Goal: Check status: Check status

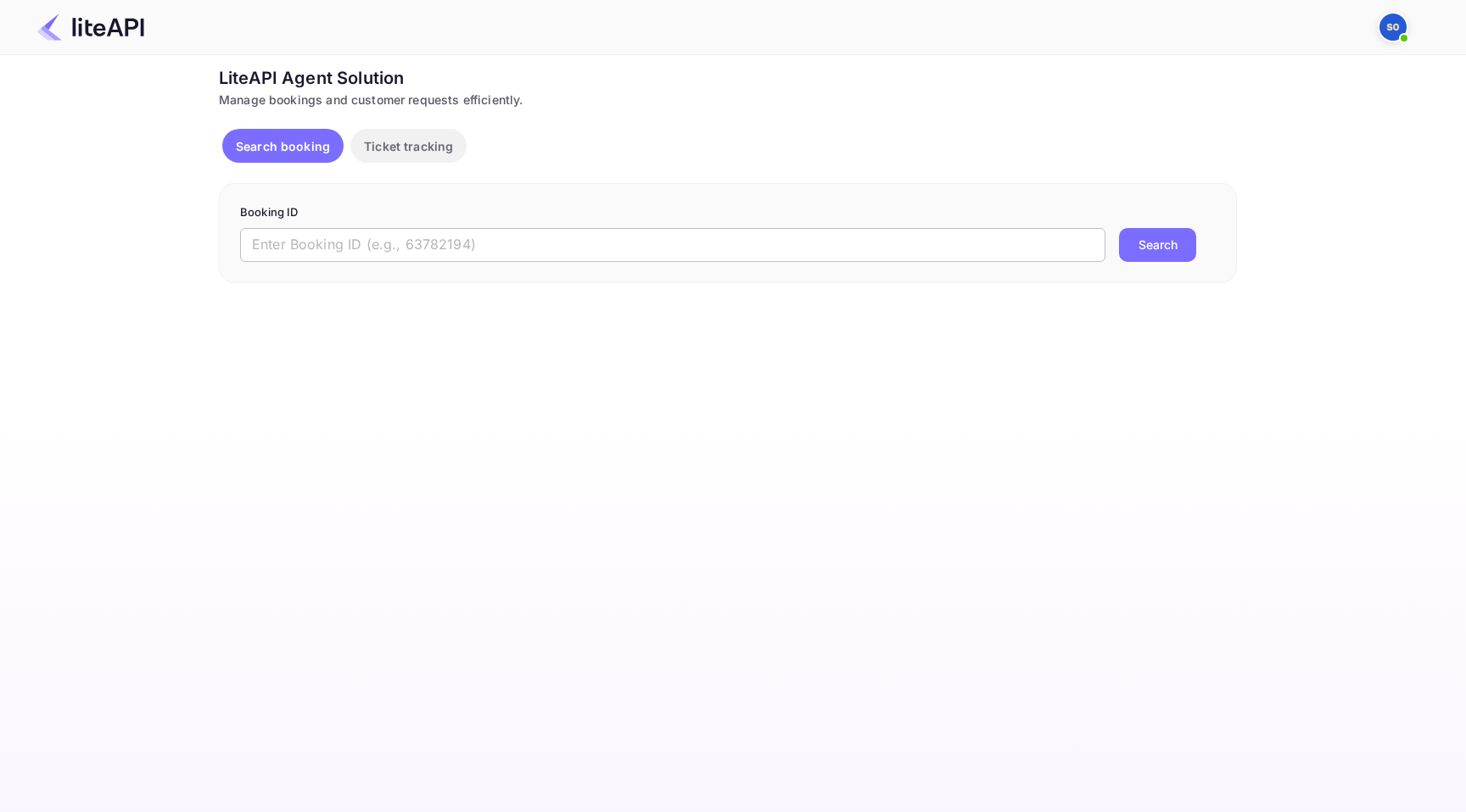
click at [373, 253] on input "text" at bounding box center [672, 245] width 865 height 34
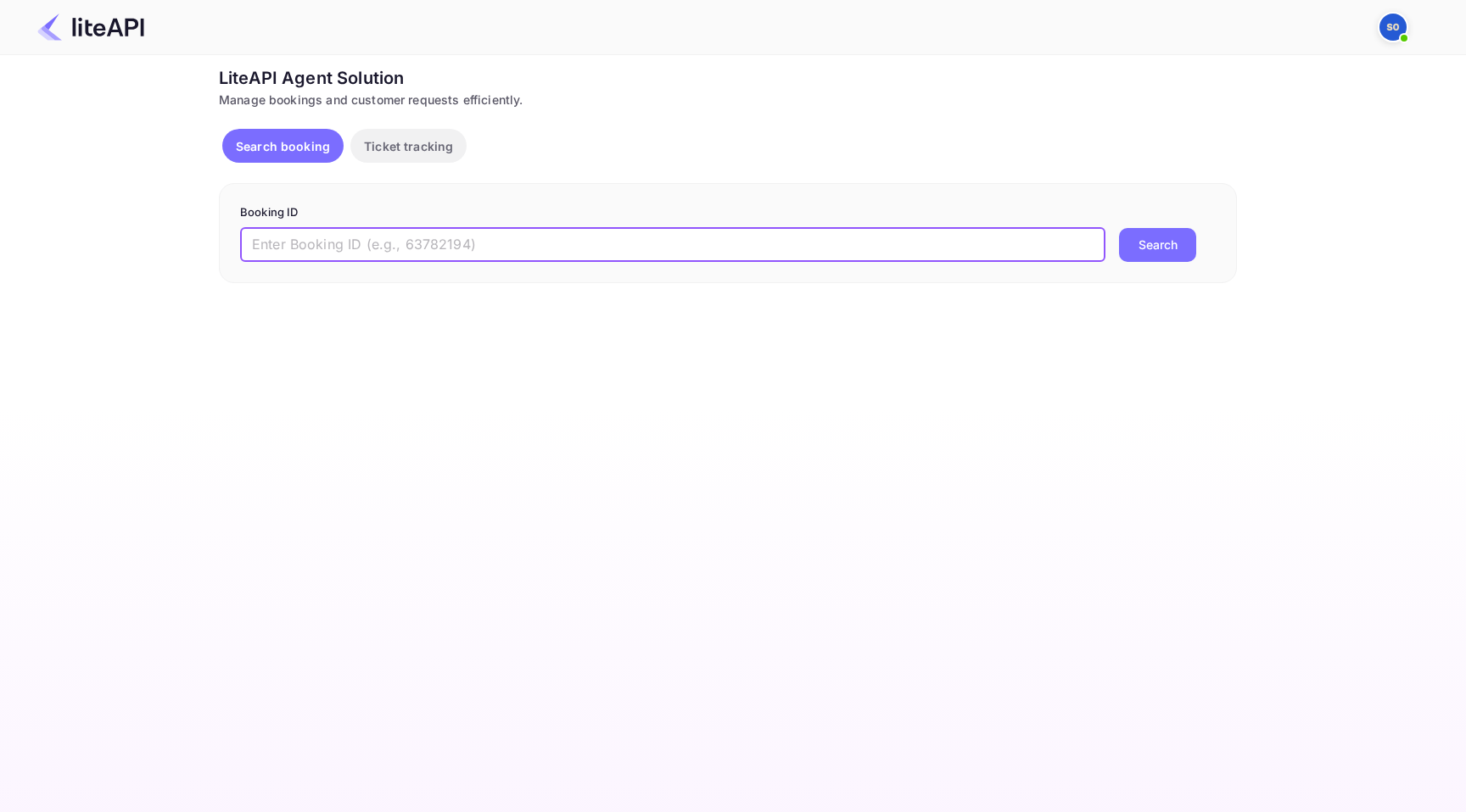
paste input "1hfdMIEfn"
type input "1hfdMIEfn"
click at [1149, 237] on button "Search" at bounding box center [1157, 245] width 77 height 34
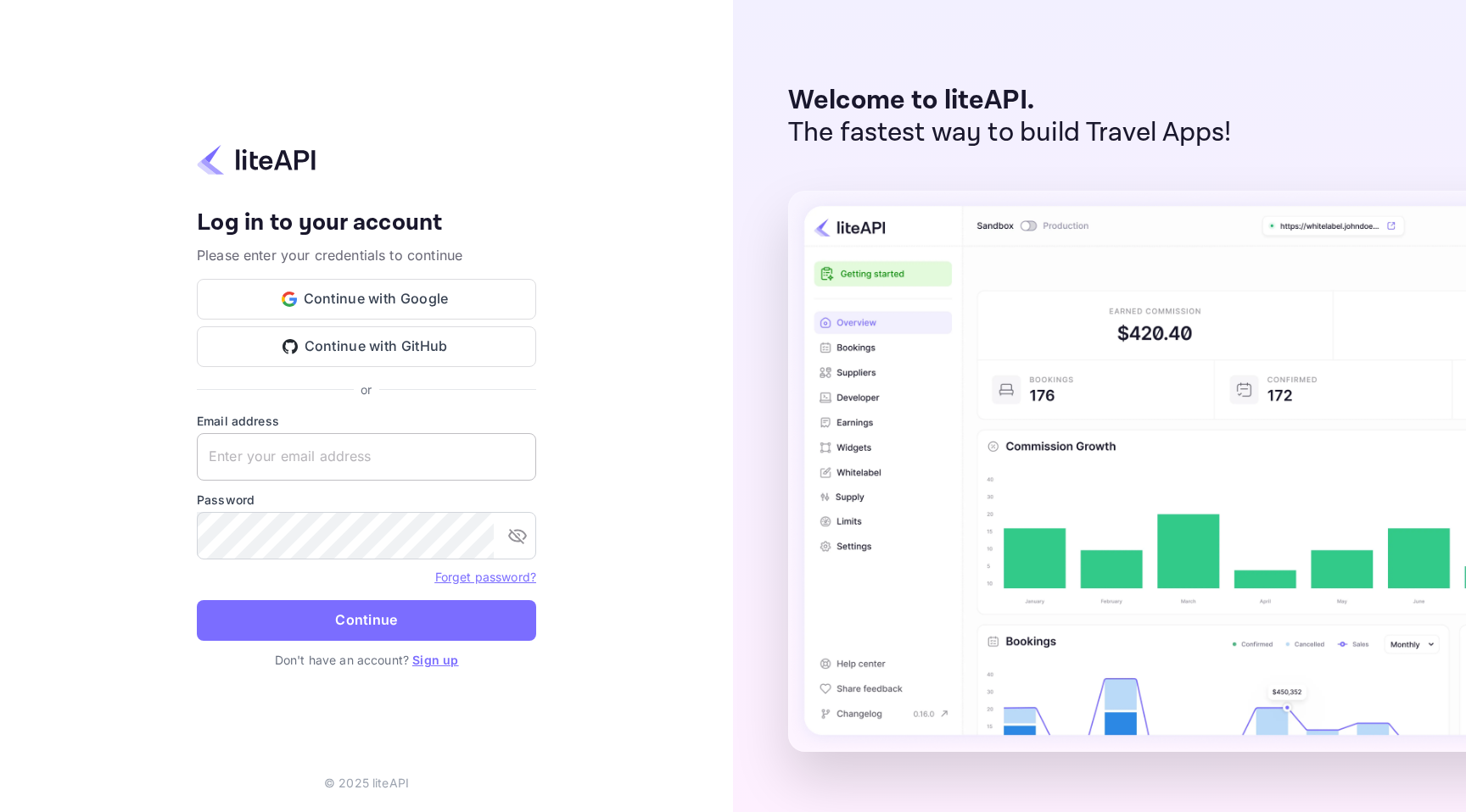
click at [383, 471] on input "text" at bounding box center [366, 456] width 339 height 47
type input "[PERSON_NAME][EMAIL_ADDRESS][DOMAIN_NAME]"
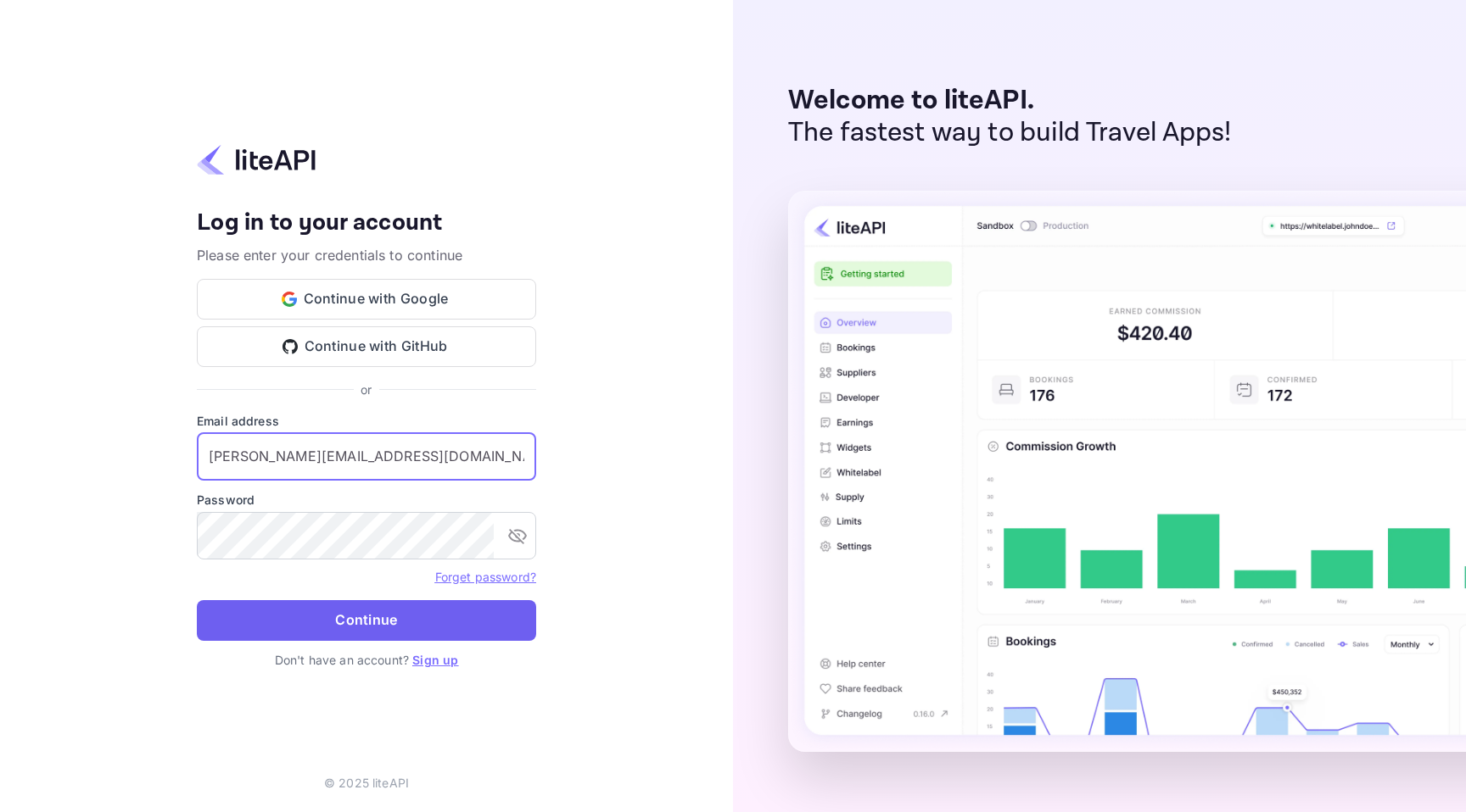
click at [397, 630] on button "Continue" at bounding box center [366, 621] width 339 height 40
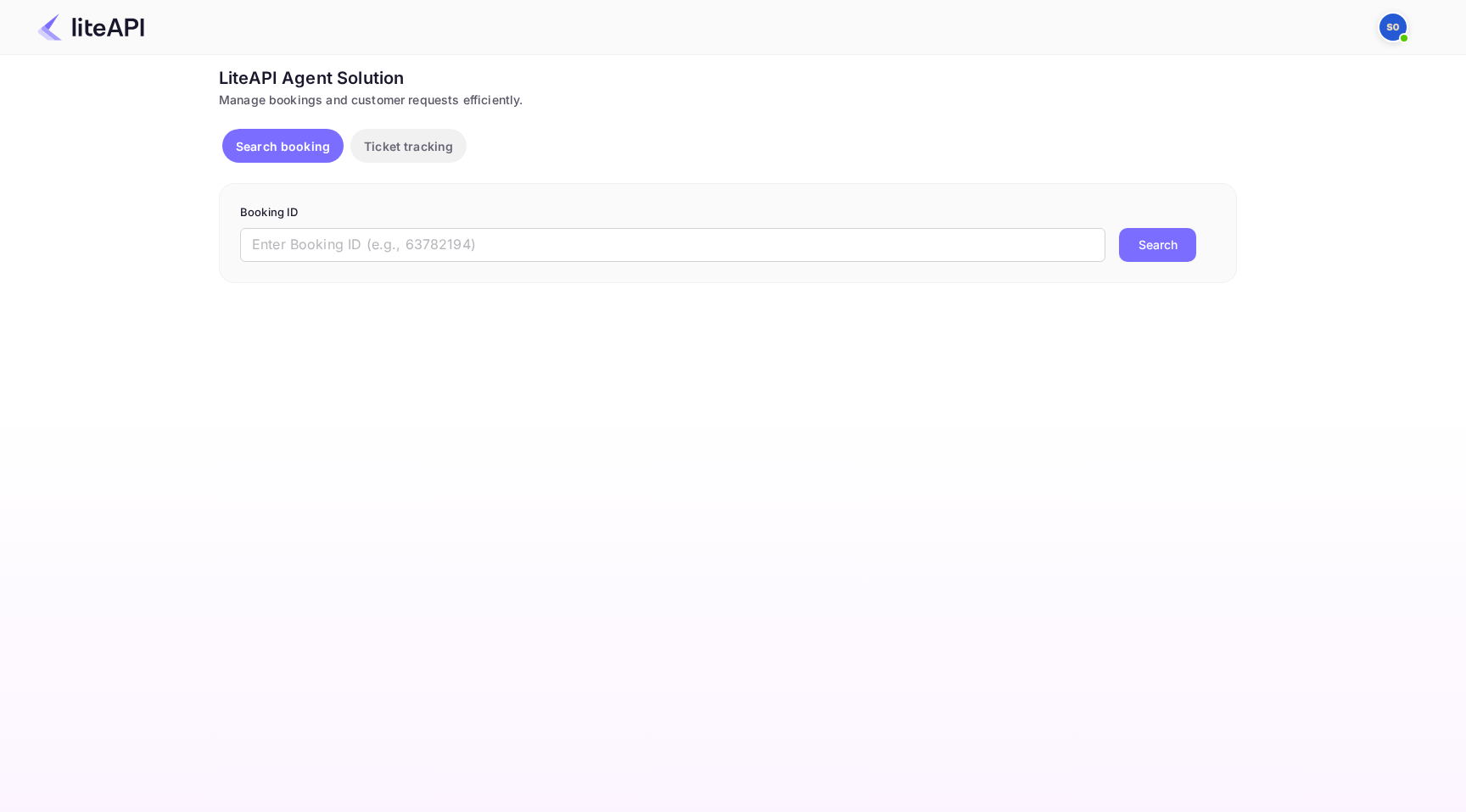
click at [1398, 31] on img at bounding box center [1393, 27] width 27 height 27
click at [1277, 162] on div "Logout" at bounding box center [1310, 155] width 195 height 40
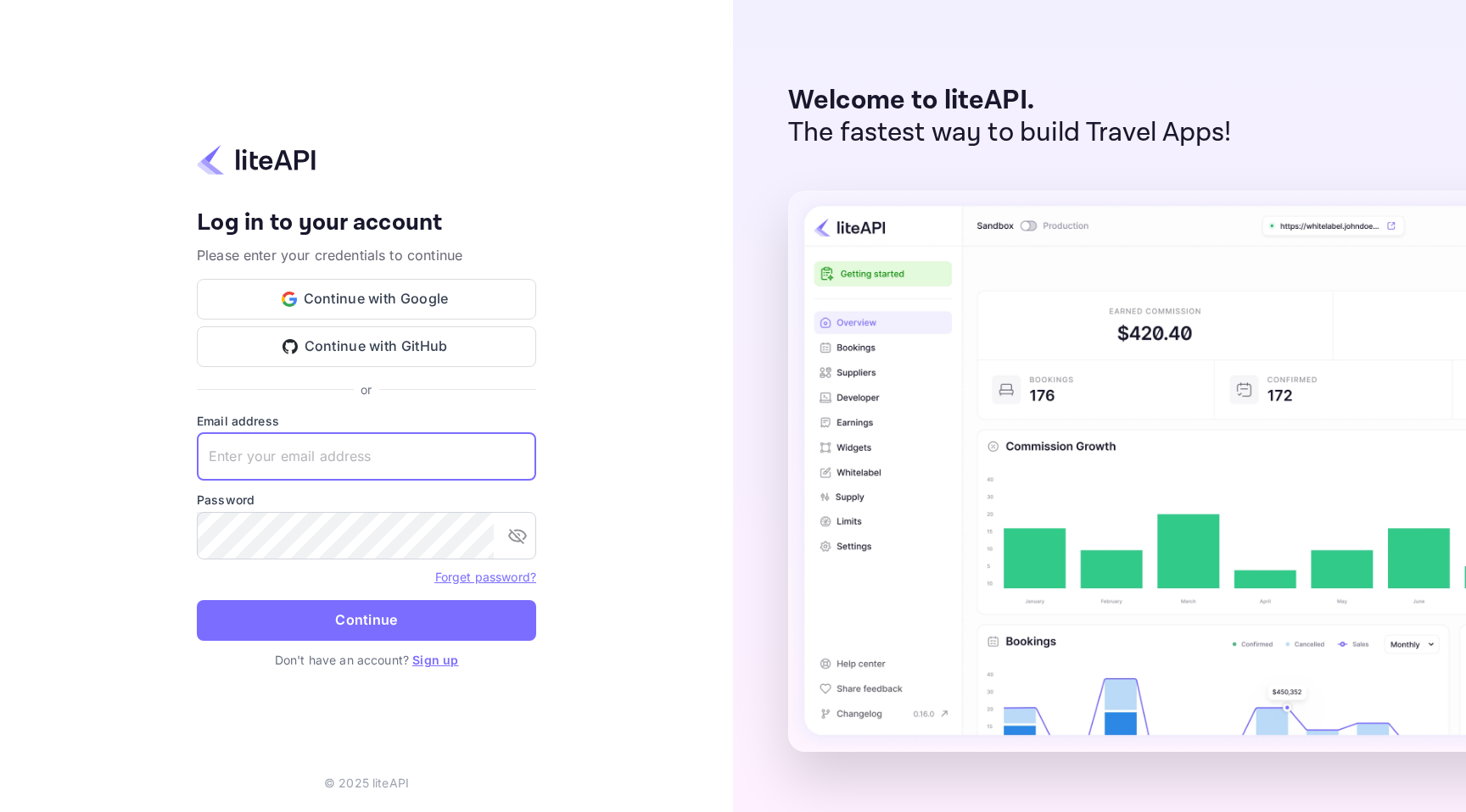
click at [355, 470] on input "text" at bounding box center [366, 456] width 339 height 47
type input "[PERSON_NAME][EMAIL_ADDRESS][DOMAIN_NAME]"
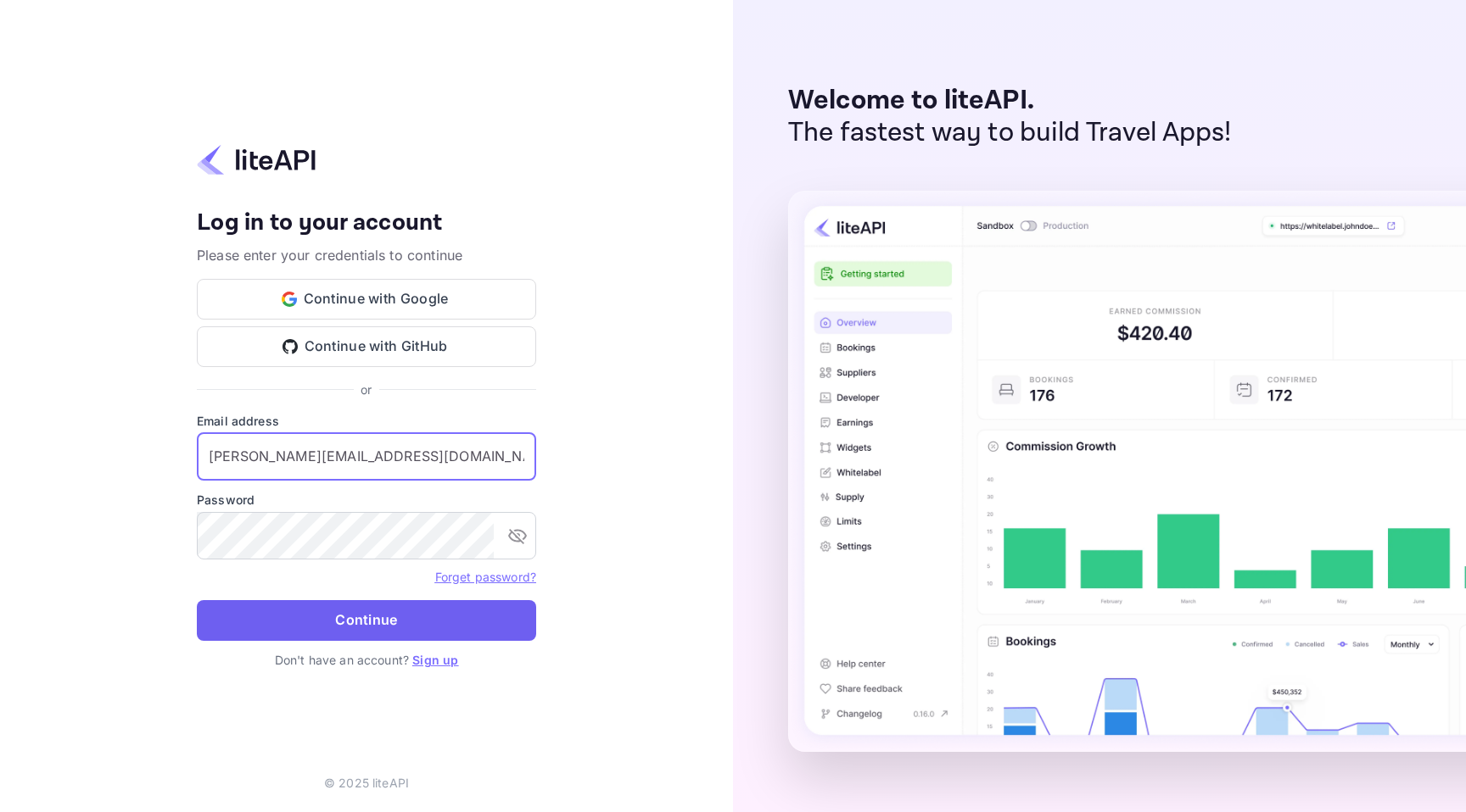
click at [433, 626] on button "Continue" at bounding box center [366, 621] width 339 height 40
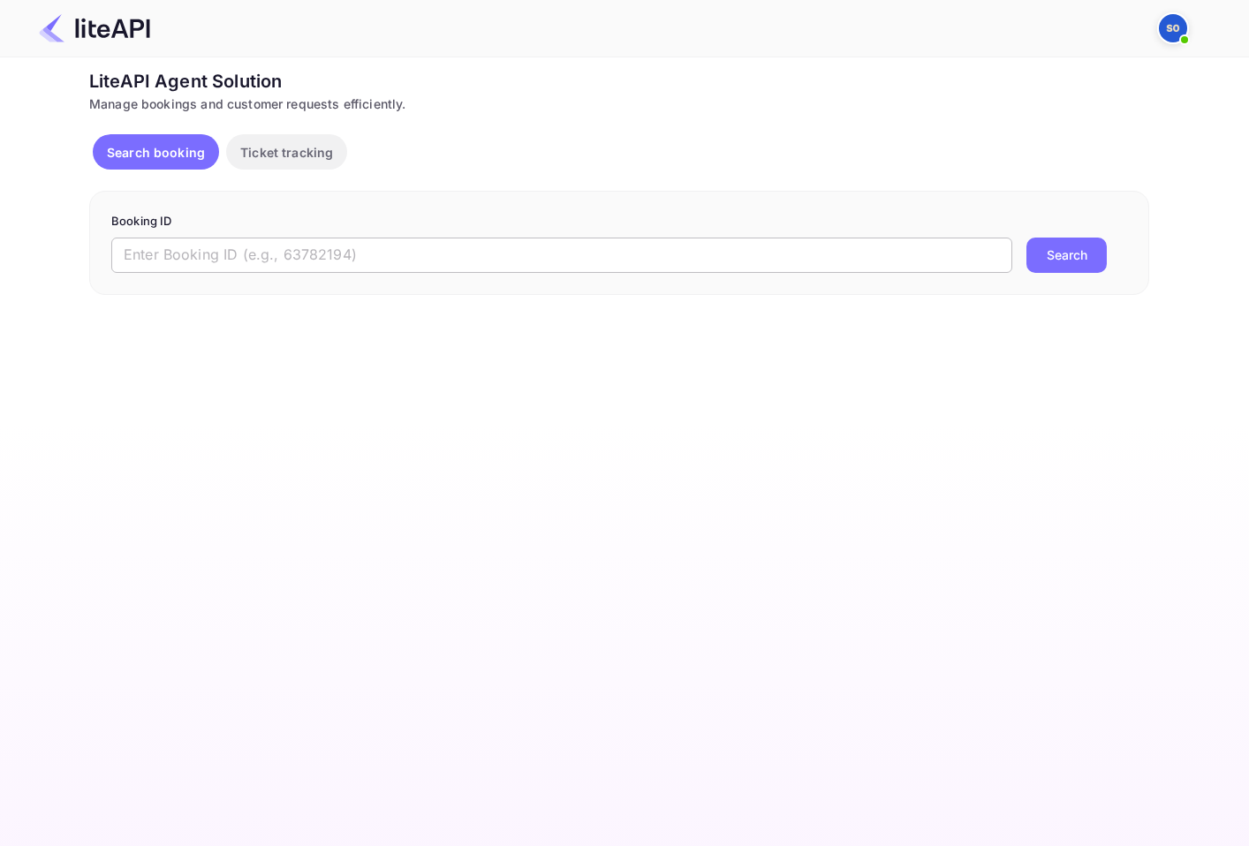
click at [314, 247] on input "text" at bounding box center [561, 255] width 901 height 35
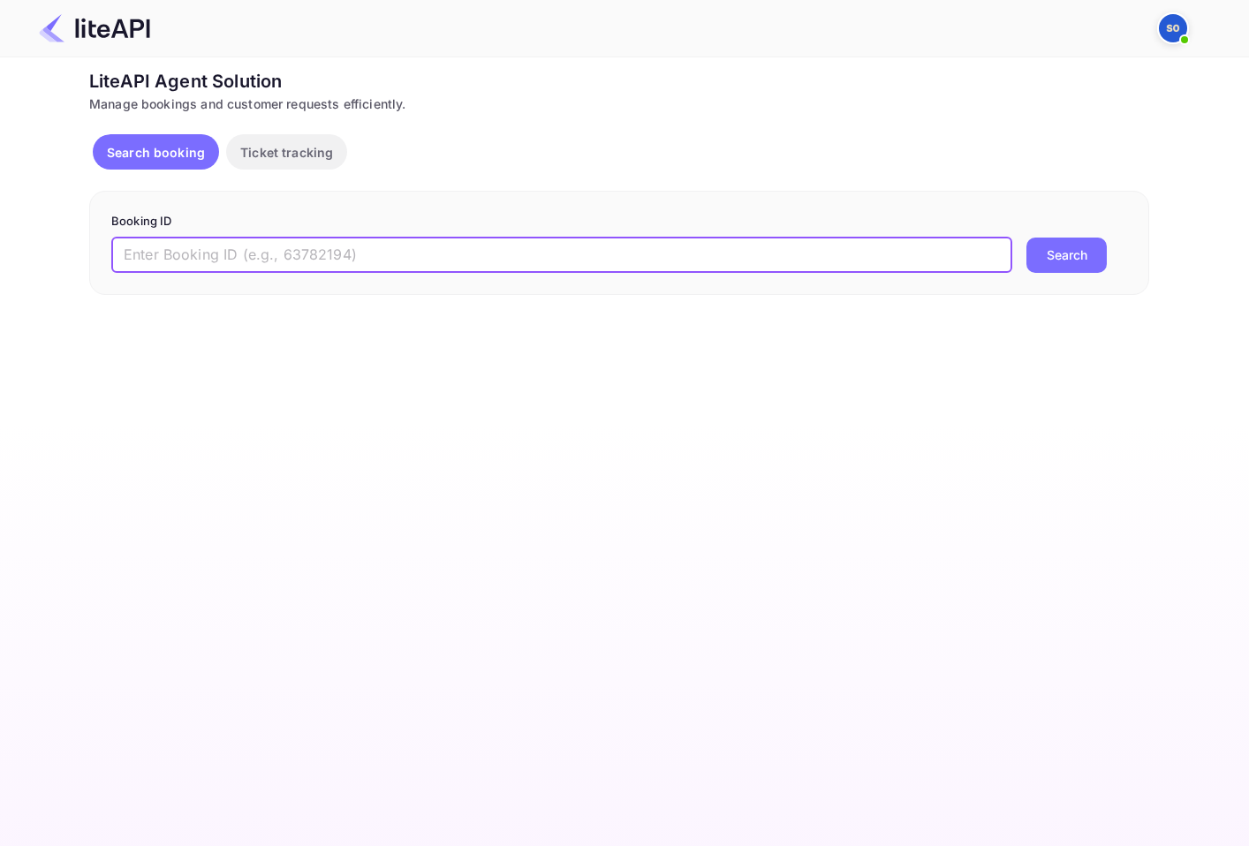
paste input "1hfdMIEfn"
type input "1hfdMIEfn"
click at [905, 262] on button "Search" at bounding box center [1067, 255] width 80 height 35
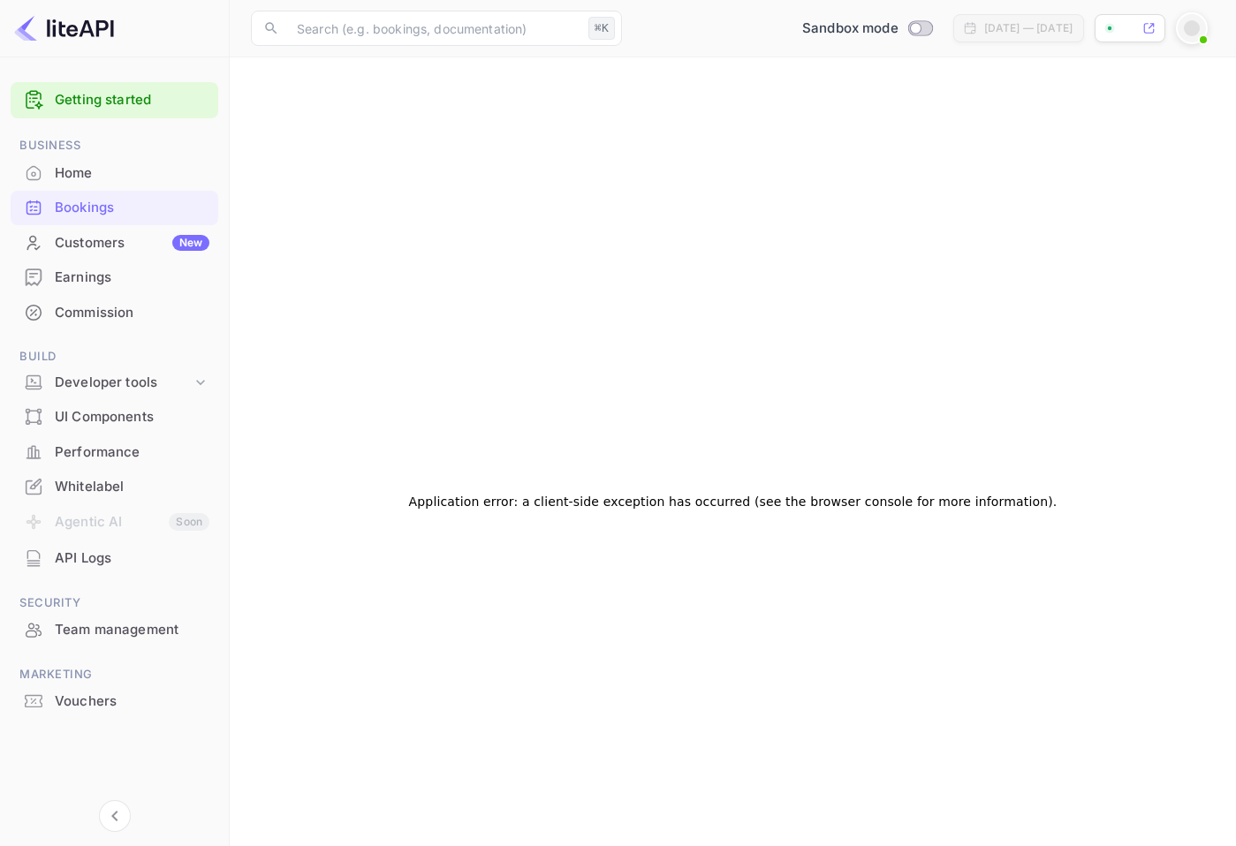
click at [134, 249] on div "Customers New" at bounding box center [132, 243] width 155 height 20
click at [141, 322] on div "Commission" at bounding box center [132, 313] width 155 height 20
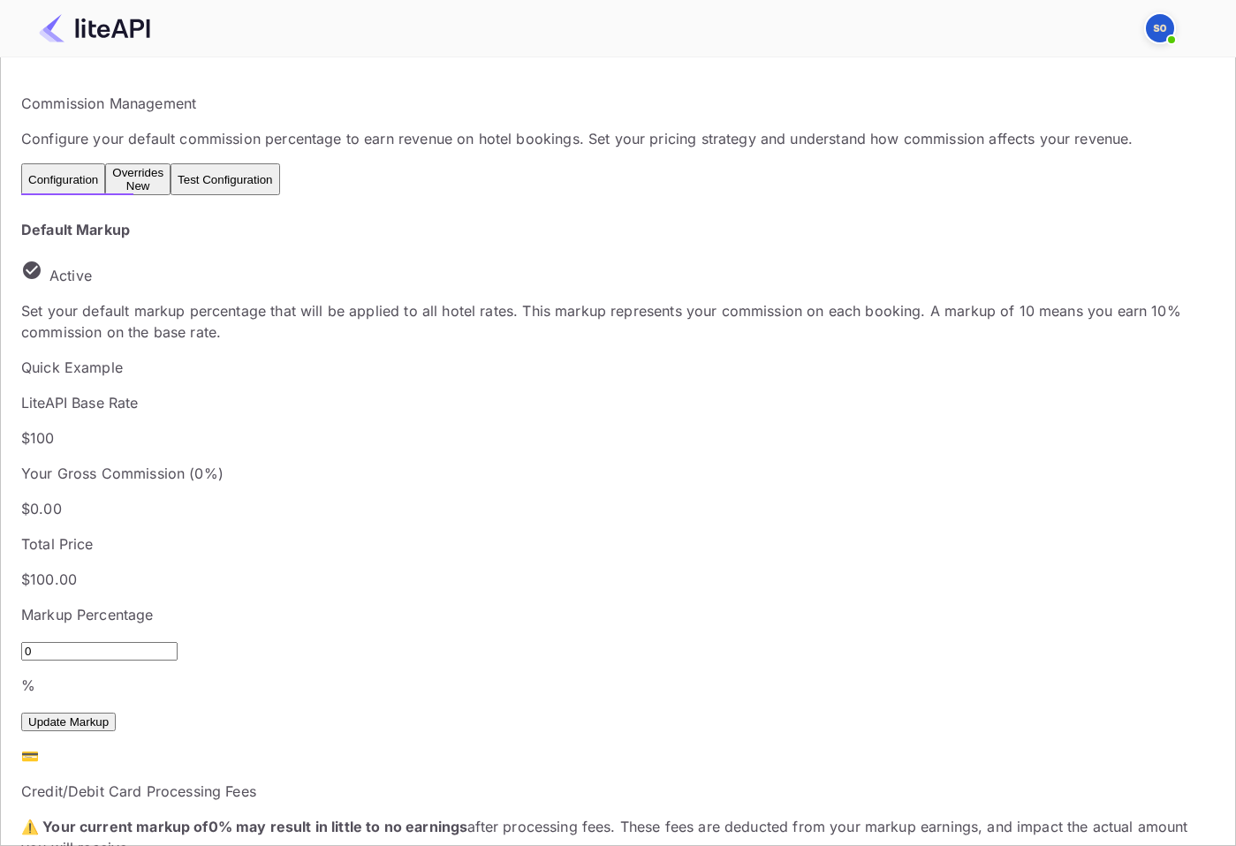
scroll to position [300, 721]
click at [163, 188] on div "Overrides New" at bounding box center [137, 179] width 51 height 27
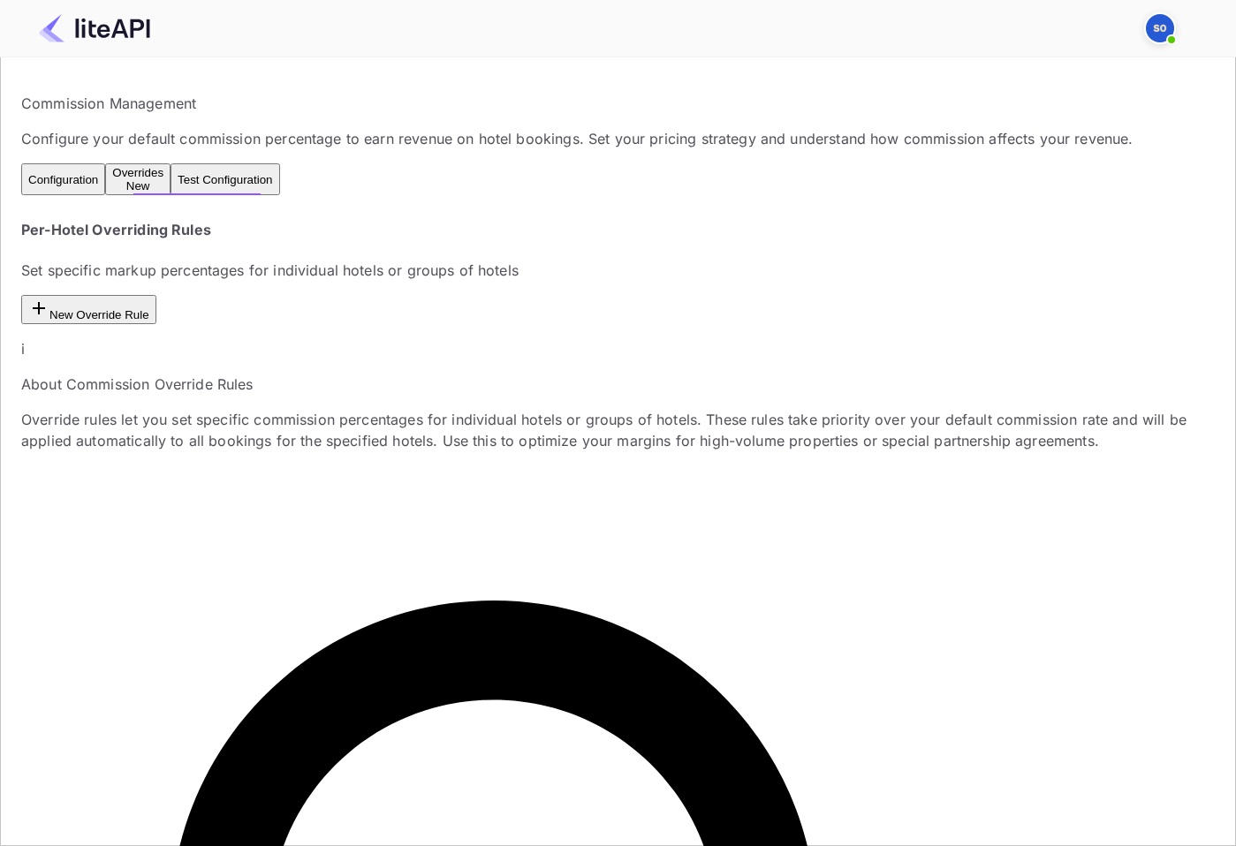
click at [279, 190] on button "Test Configuration" at bounding box center [225, 179] width 109 height 32
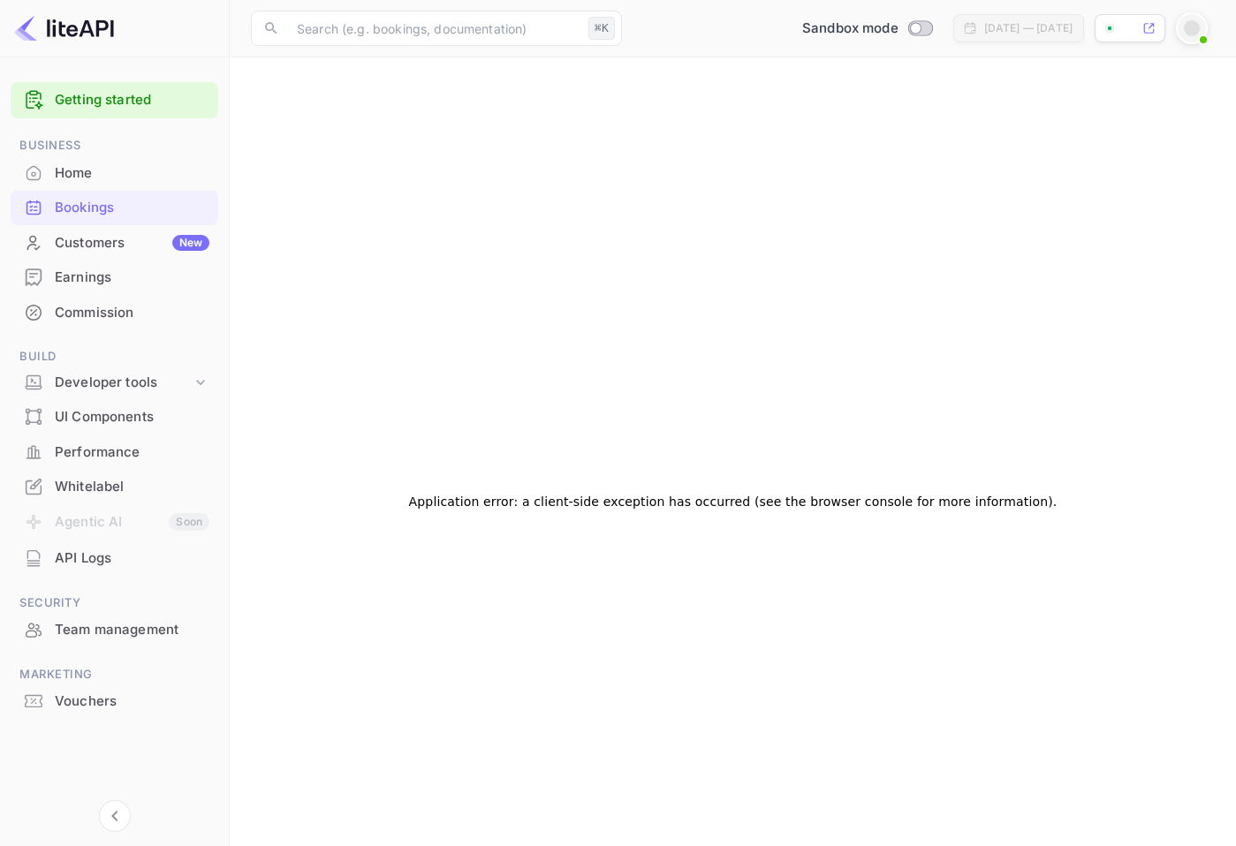
click at [110, 640] on div "Team management" at bounding box center [115, 630] width 208 height 34
click at [100, 688] on div "Vouchers" at bounding box center [115, 702] width 208 height 34
click at [125, 219] on div "Bookings" at bounding box center [115, 208] width 208 height 34
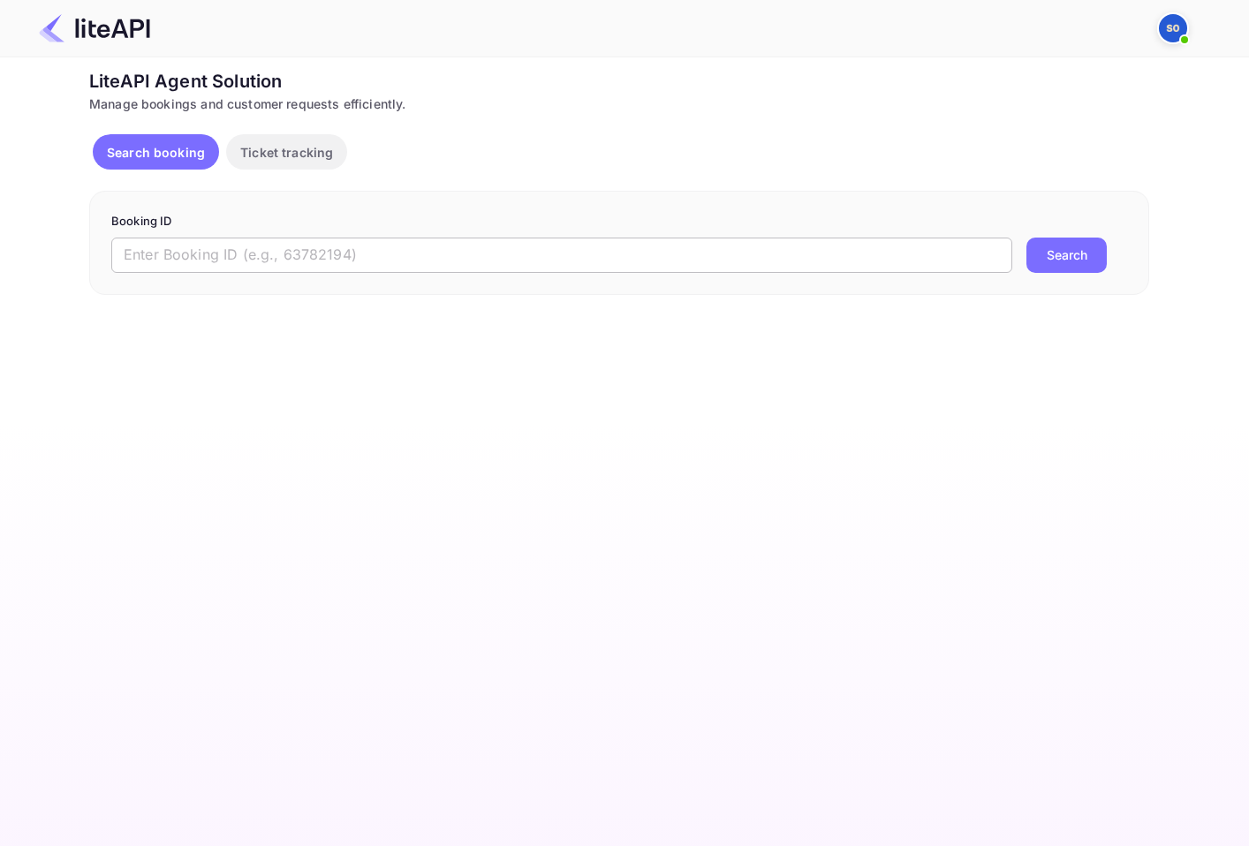
click at [368, 267] on input "text" at bounding box center [561, 255] width 901 height 35
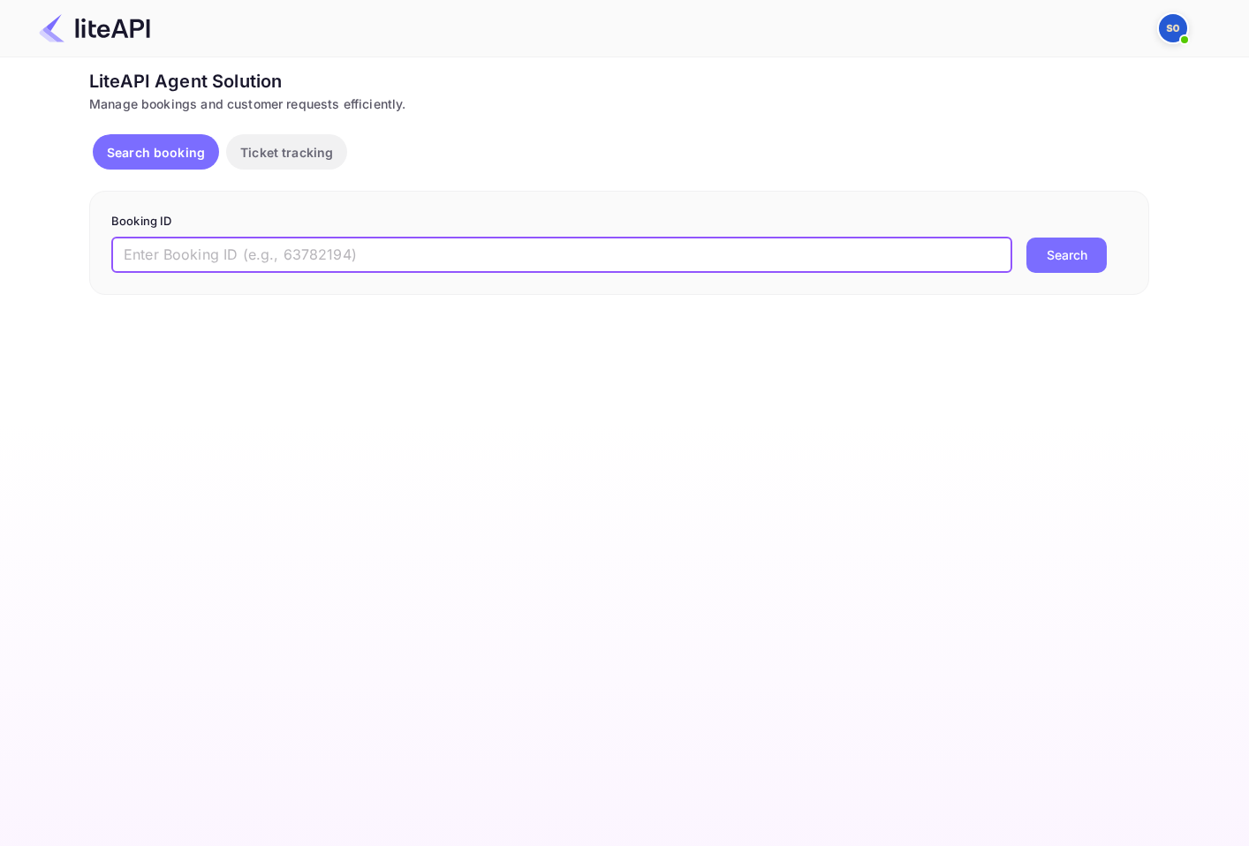
paste input "1hfdMIEfn"
type input "1hfdMIEfn"
click at [905, 257] on button "Search" at bounding box center [1067, 255] width 80 height 35
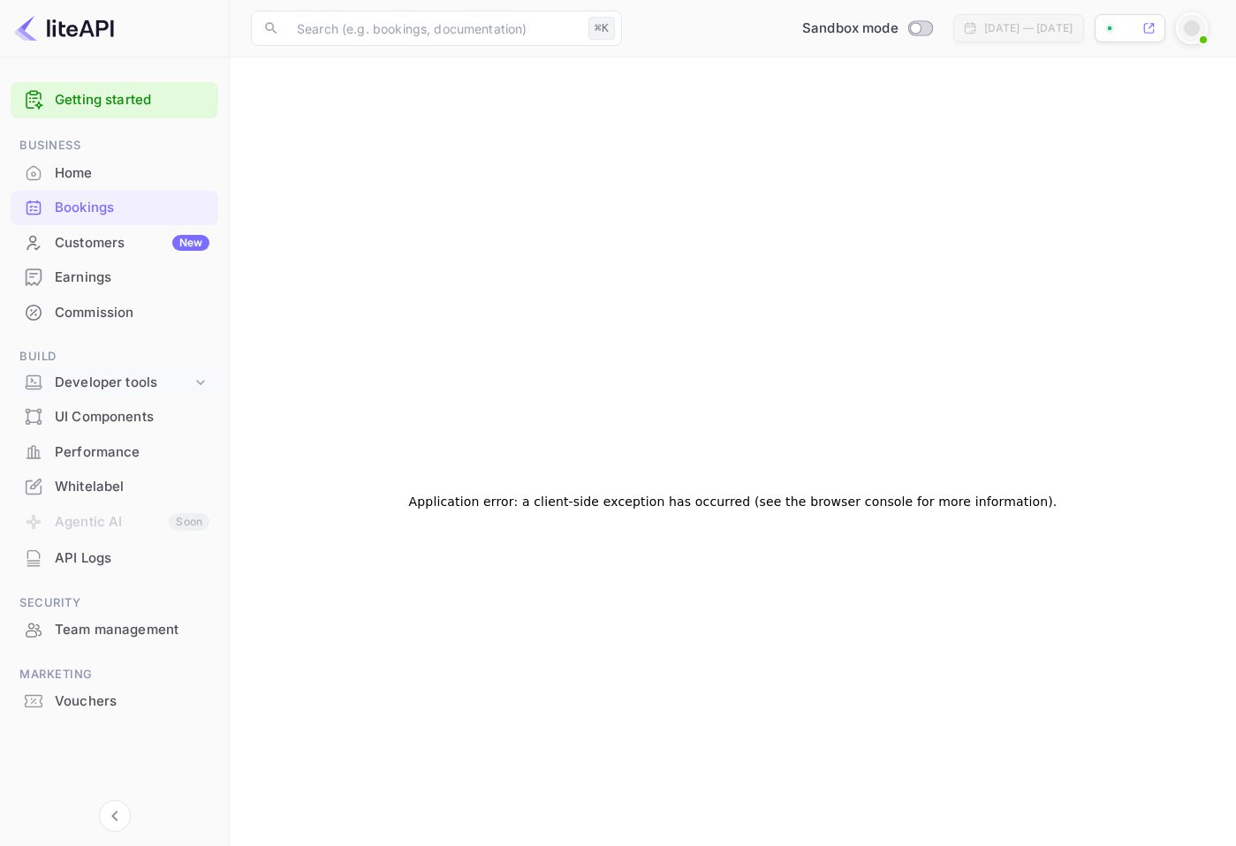
click at [133, 384] on div "Developer tools" at bounding box center [123, 383] width 137 height 20
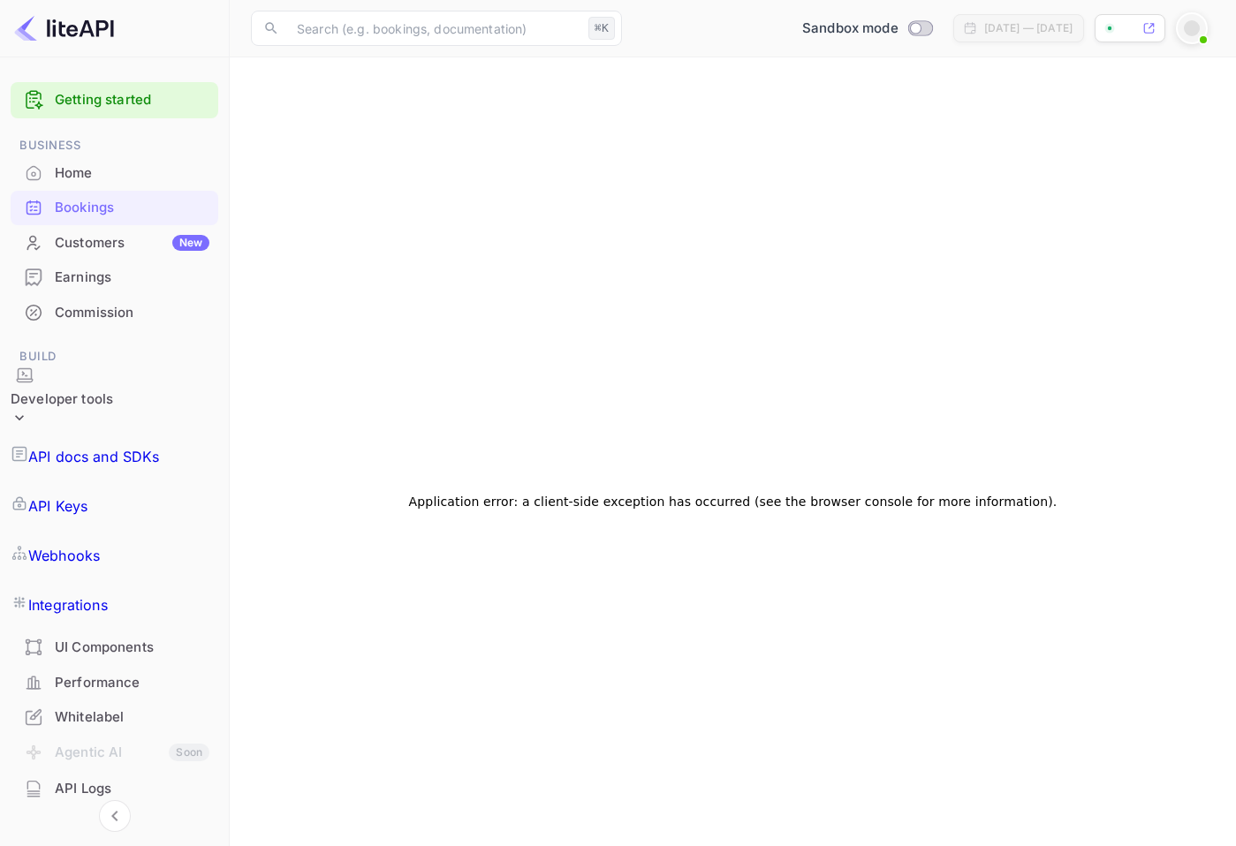
click at [133, 482] on link "API Keys" at bounding box center [115, 506] width 208 height 49
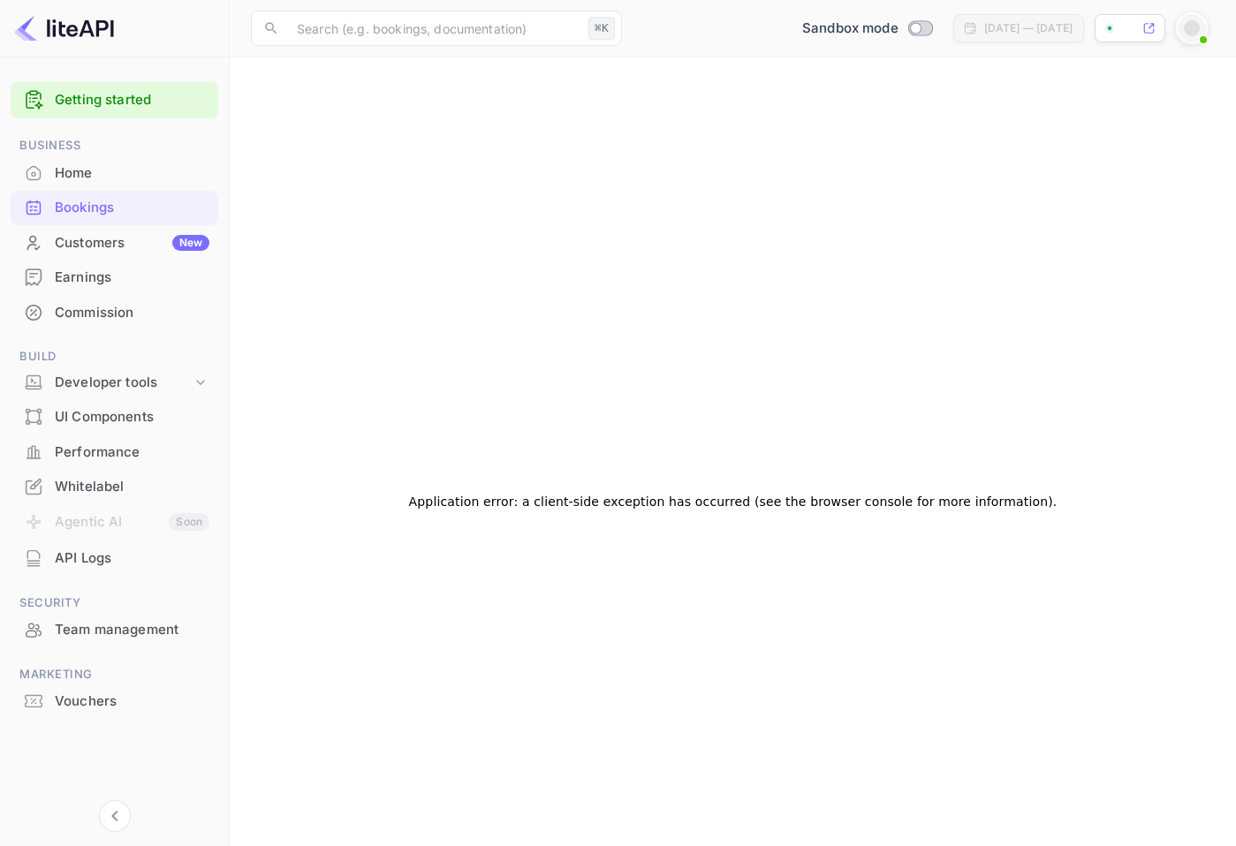
click at [905, 33] on span at bounding box center [1204, 40] width 18 height 18
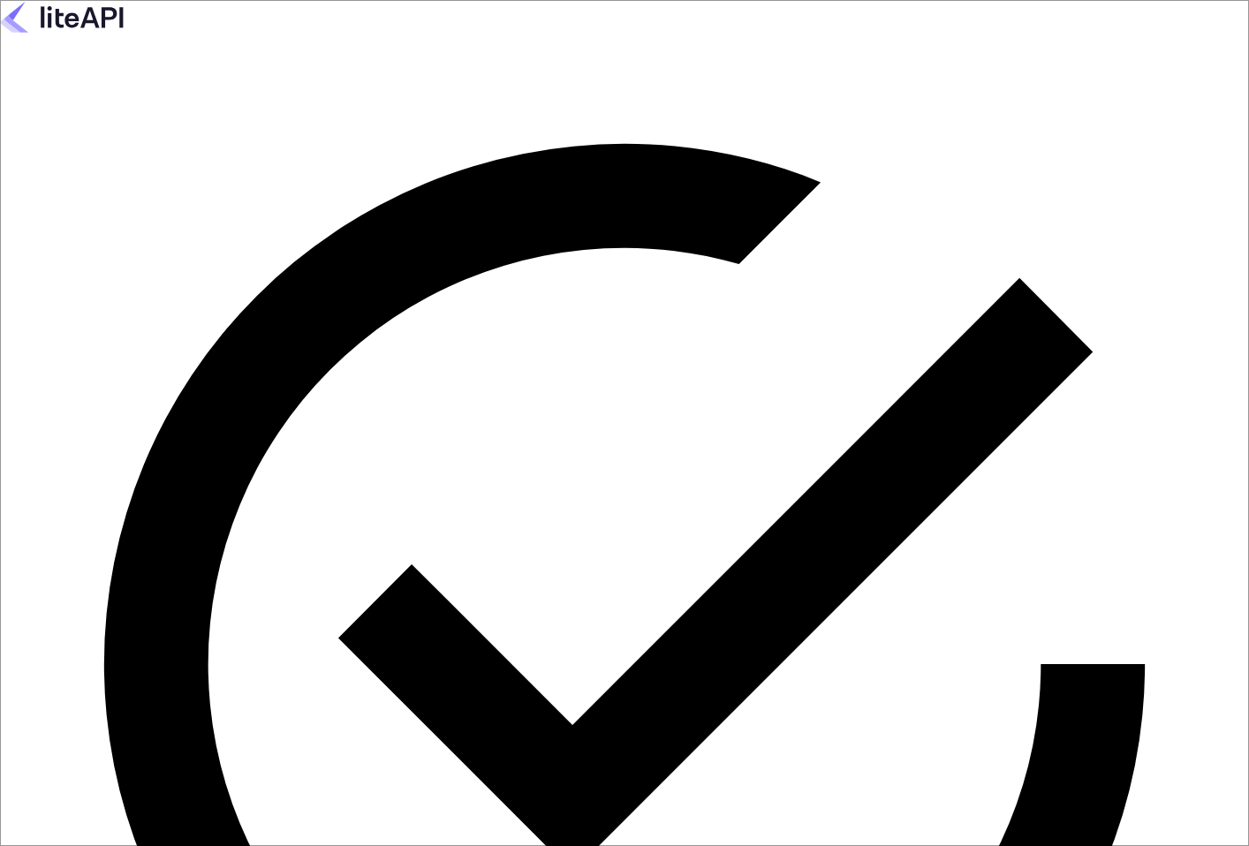
type input "s.moran+agent006@nuitee.com"
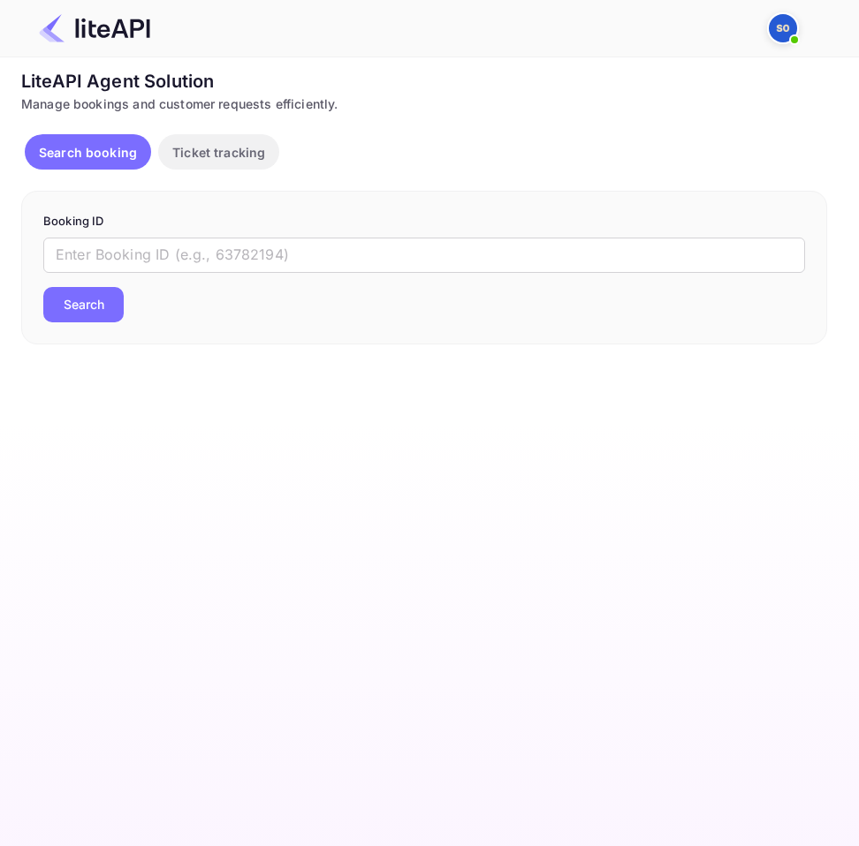
click at [257, 154] on p "Ticket tracking" at bounding box center [218, 152] width 93 height 19
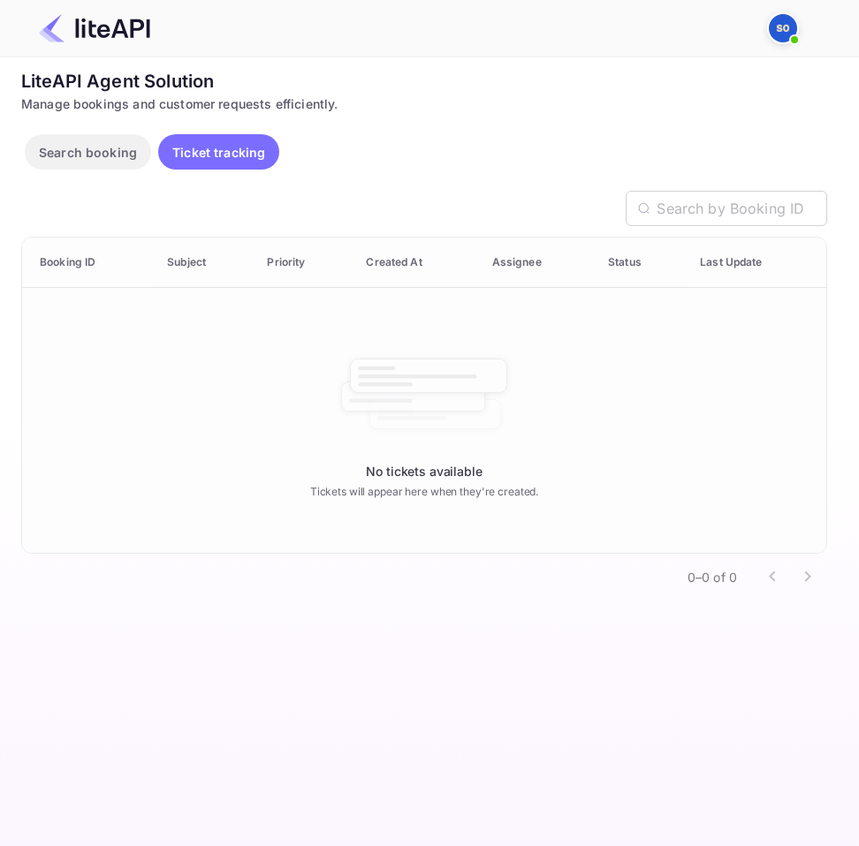
click at [108, 156] on p "Search booking" at bounding box center [88, 152] width 98 height 19
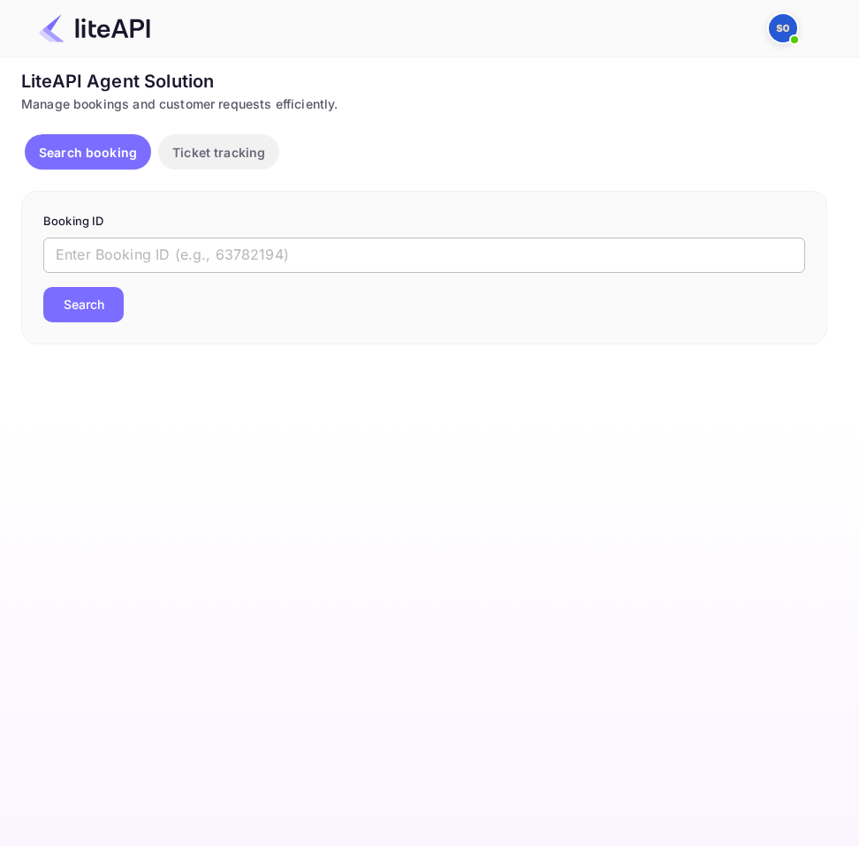
click at [342, 254] on input "text" at bounding box center [424, 255] width 762 height 35
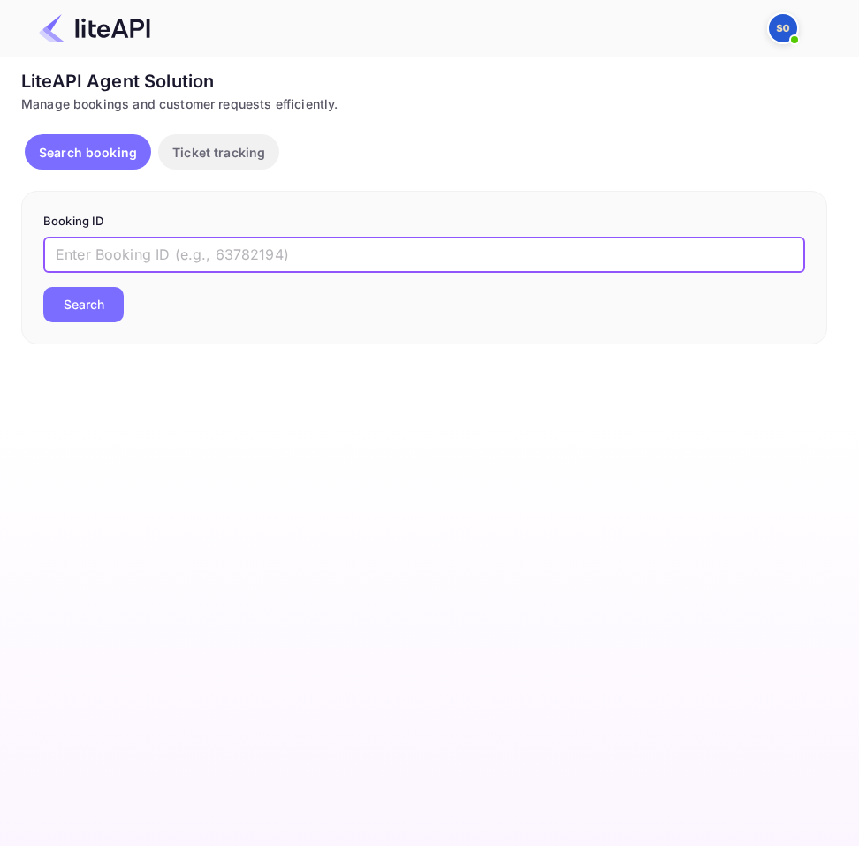
paste input "um4P2Pyvx"
type input "um4P2Pyvx"
click at [106, 312] on button "Search" at bounding box center [83, 304] width 80 height 35
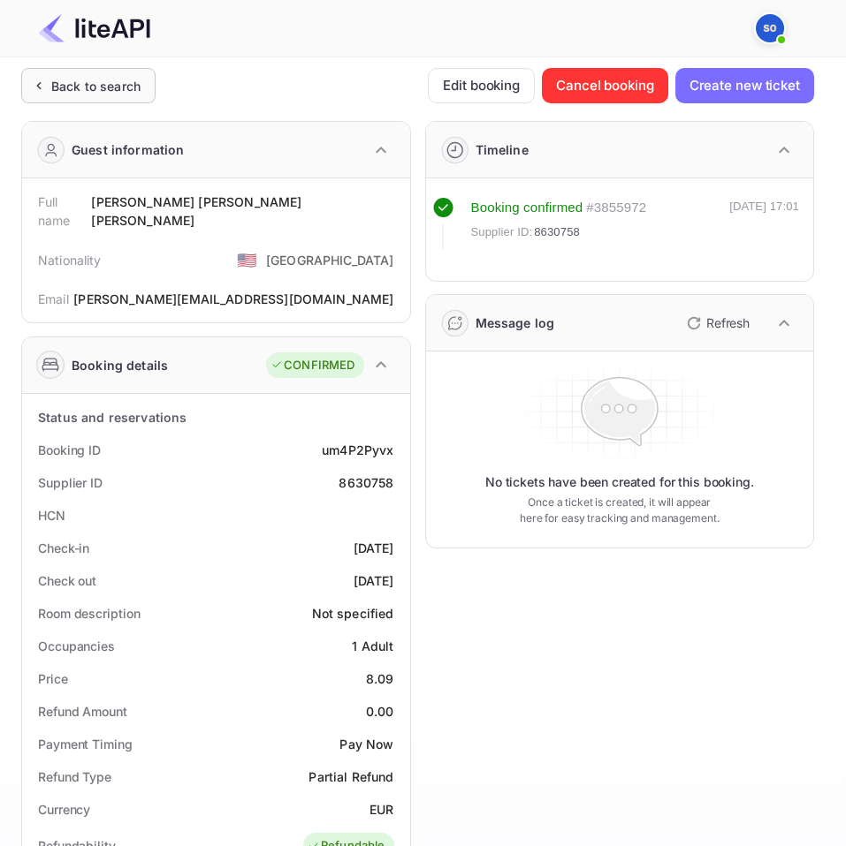
click at [122, 77] on div "Back to search" at bounding box center [95, 86] width 89 height 19
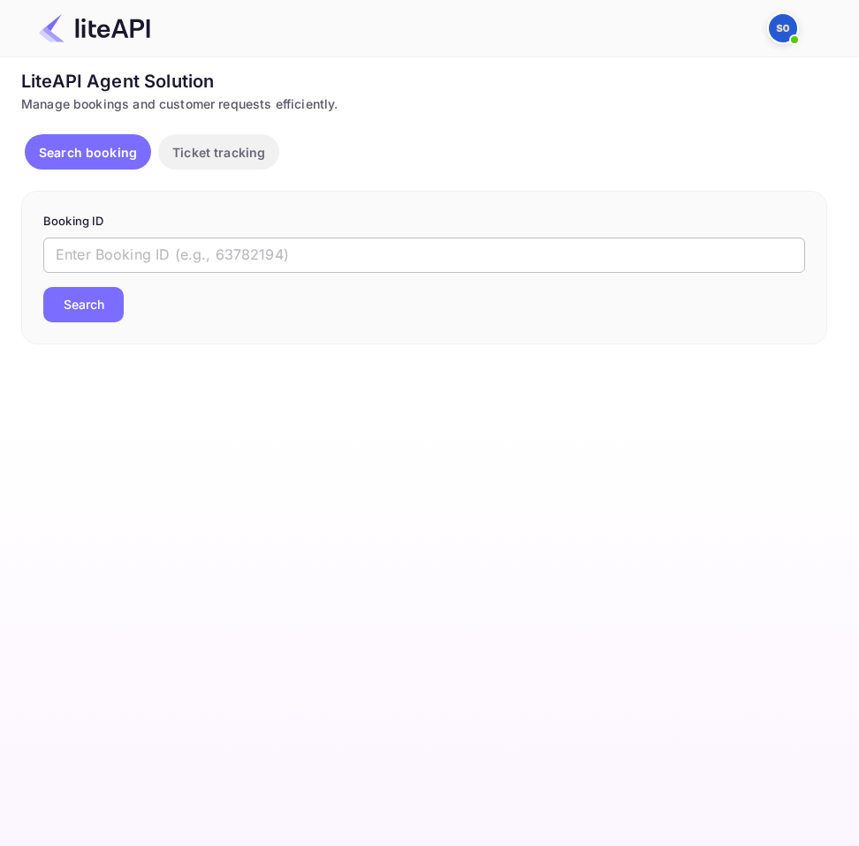
click at [340, 254] on input "text" at bounding box center [424, 255] width 762 height 35
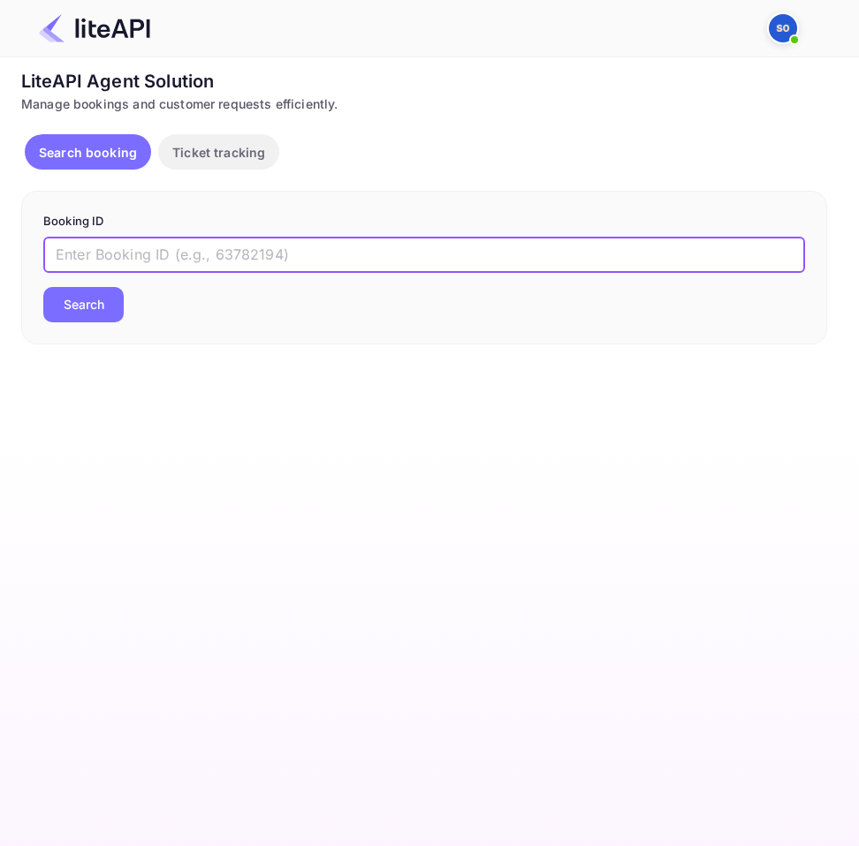
paste input "1hfdMIEfn"
type input "1hfdMIEfn"
click at [103, 301] on button "Search" at bounding box center [83, 304] width 80 height 35
